Goal: Task Accomplishment & Management: Manage account settings

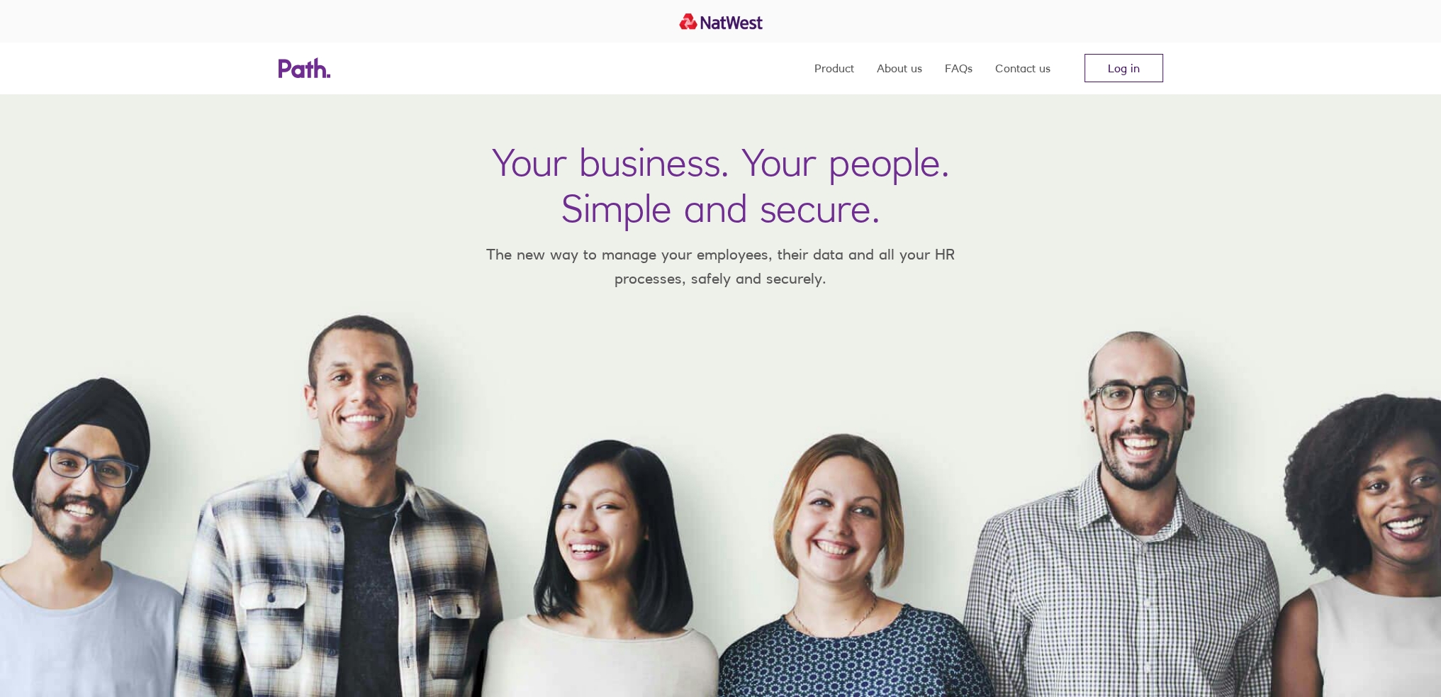
click at [1143, 60] on link "Log in" at bounding box center [1123, 68] width 79 height 28
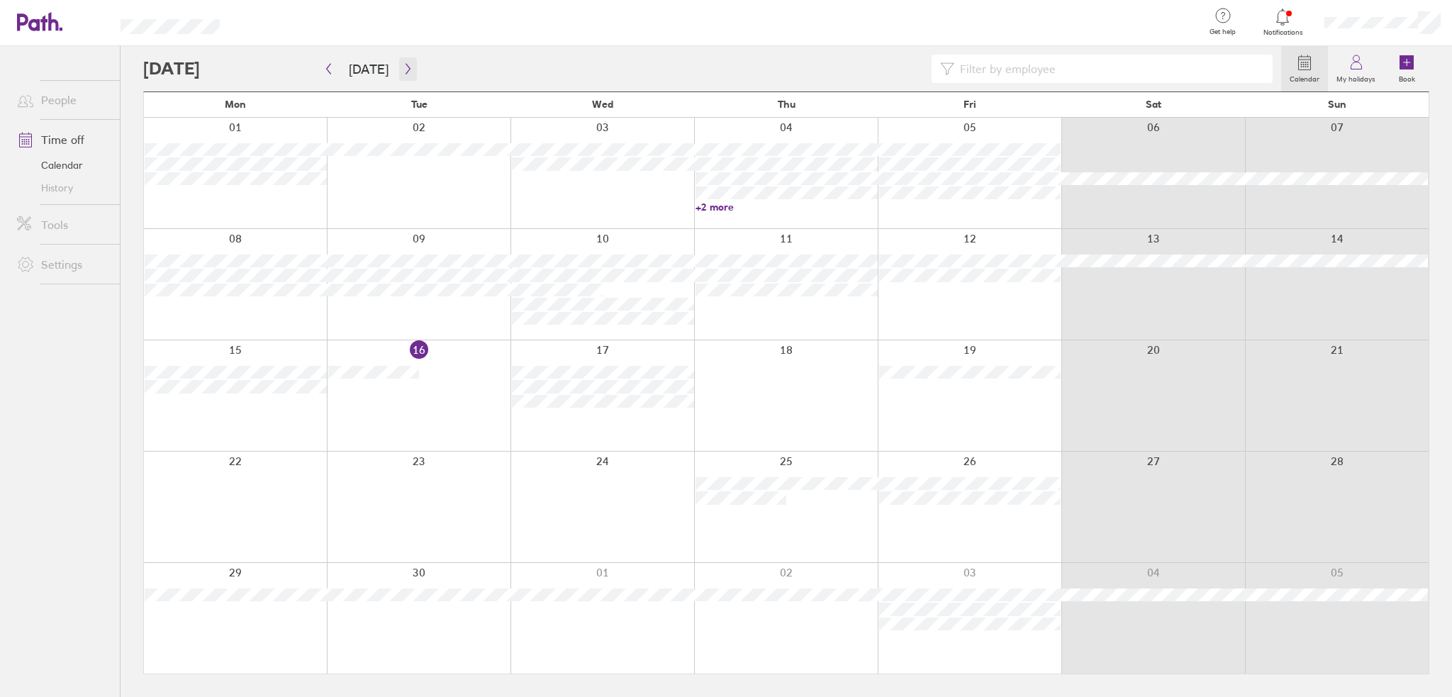
click at [405, 68] on icon "button" at bounding box center [407, 69] width 4 height 11
